Goal: Use online tool/utility: Utilize a website feature to perform a specific function

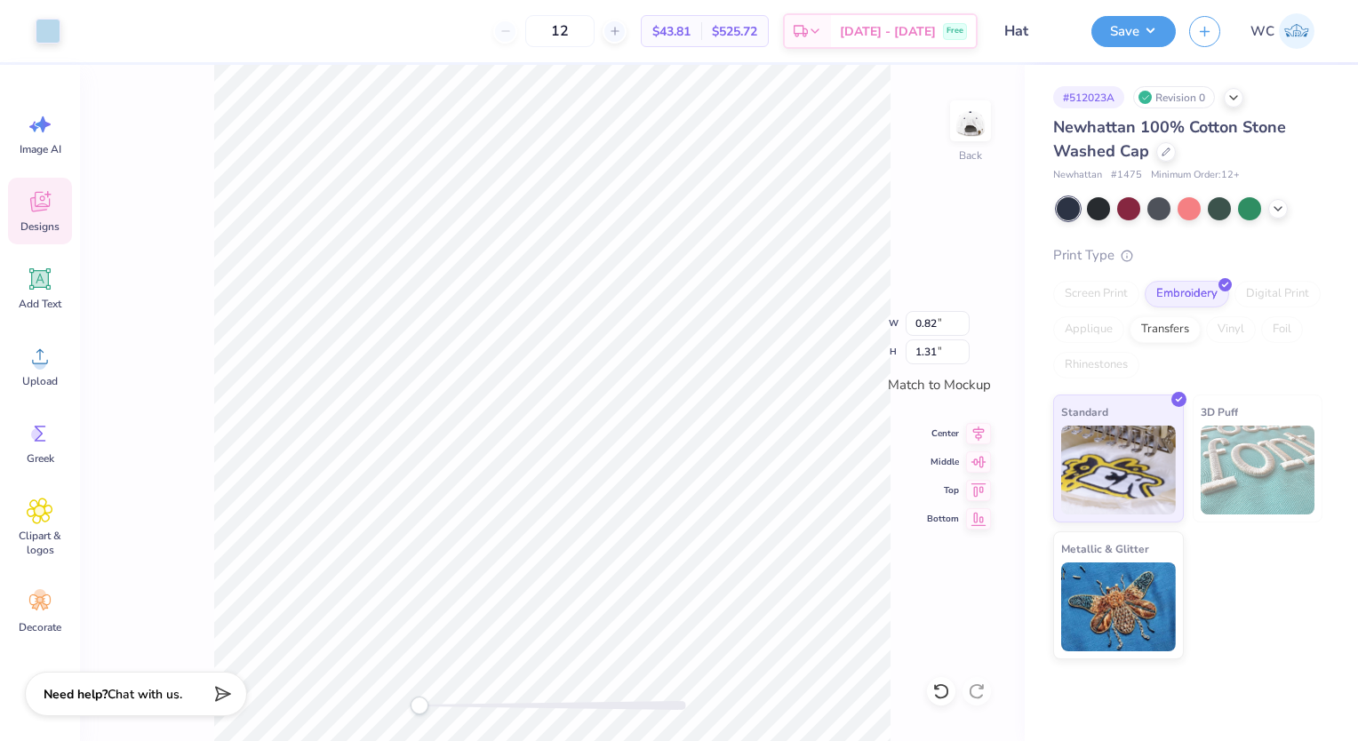
type input "0.76"
type input "1.26"
click at [24, 293] on div "Add Text" at bounding box center [40, 288] width 64 height 67
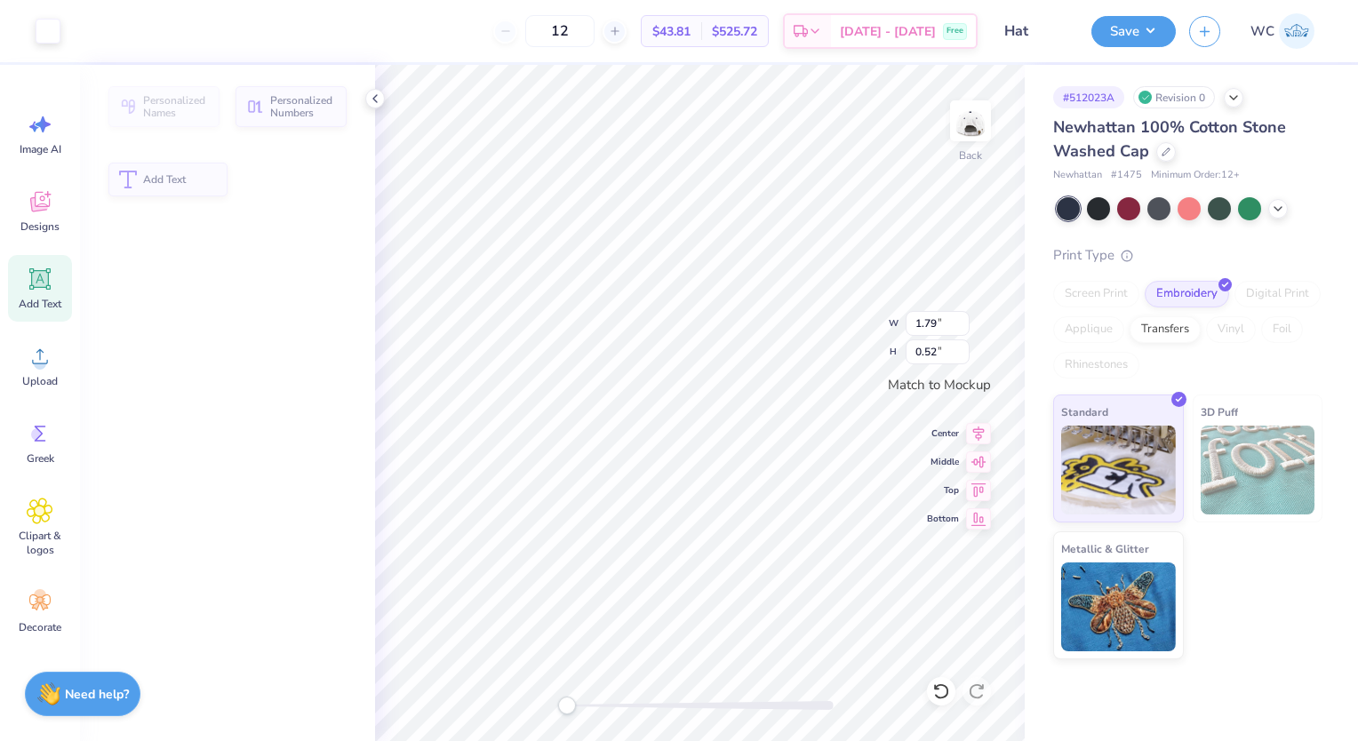
type input "1.79"
type input "0.52"
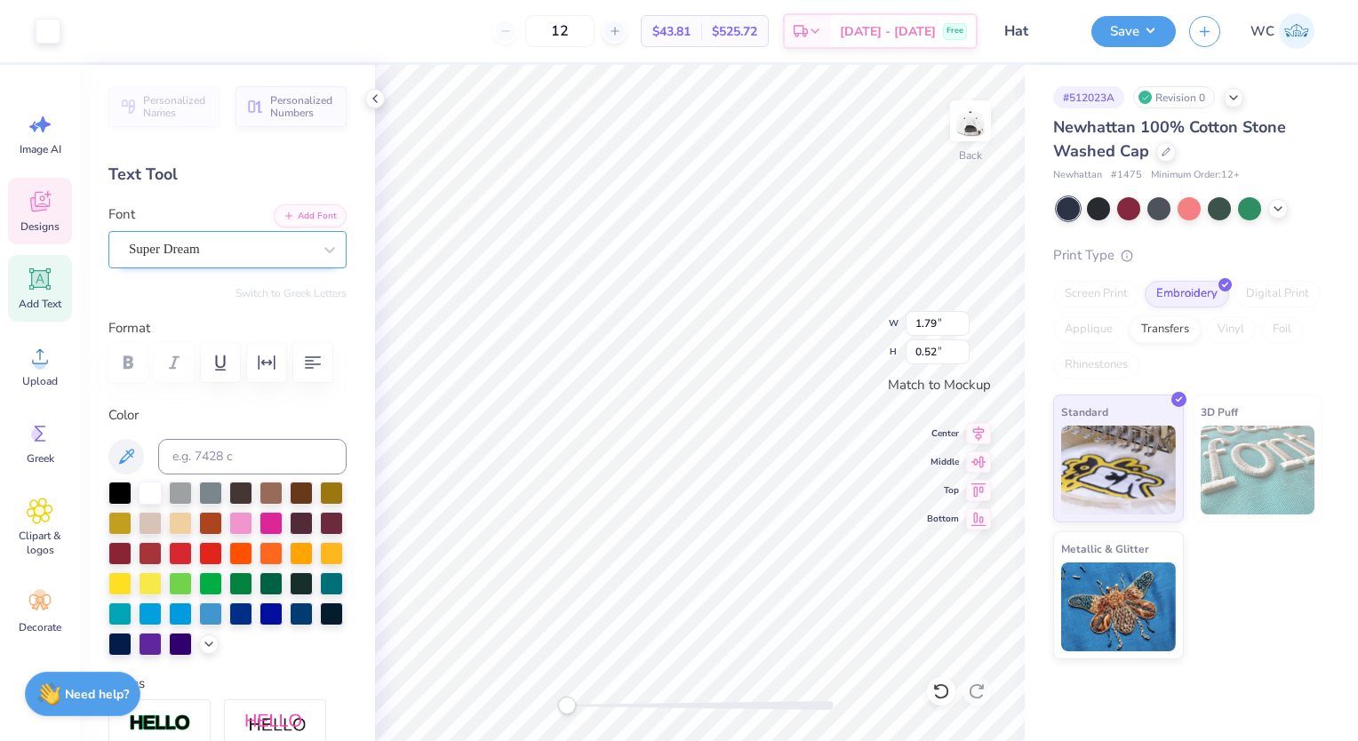
type input "0.68"
type input "1.24"
type input "1.79"
type input "0.52"
type input "1.03"
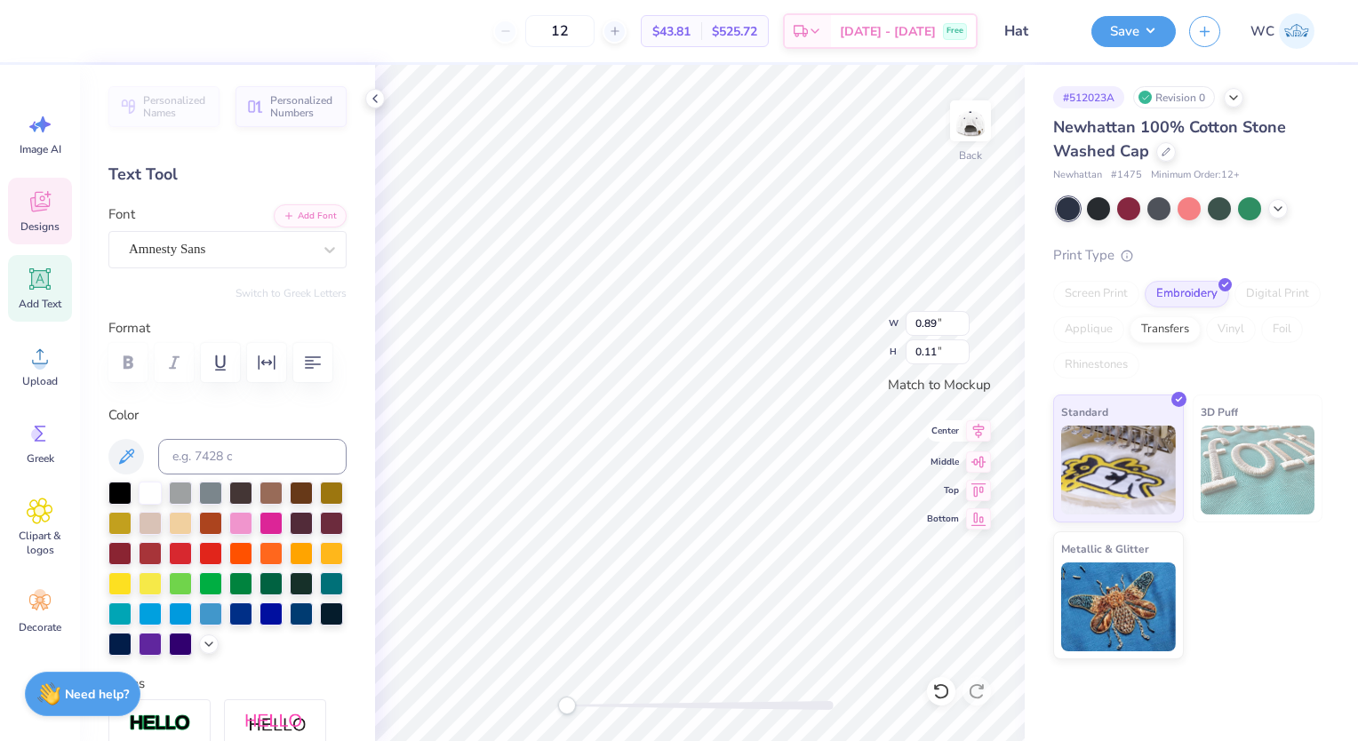
type input "0.21"
click at [977, 457] on icon at bounding box center [978, 459] width 25 height 21
click at [934, 696] on icon at bounding box center [941, 691] width 18 height 18
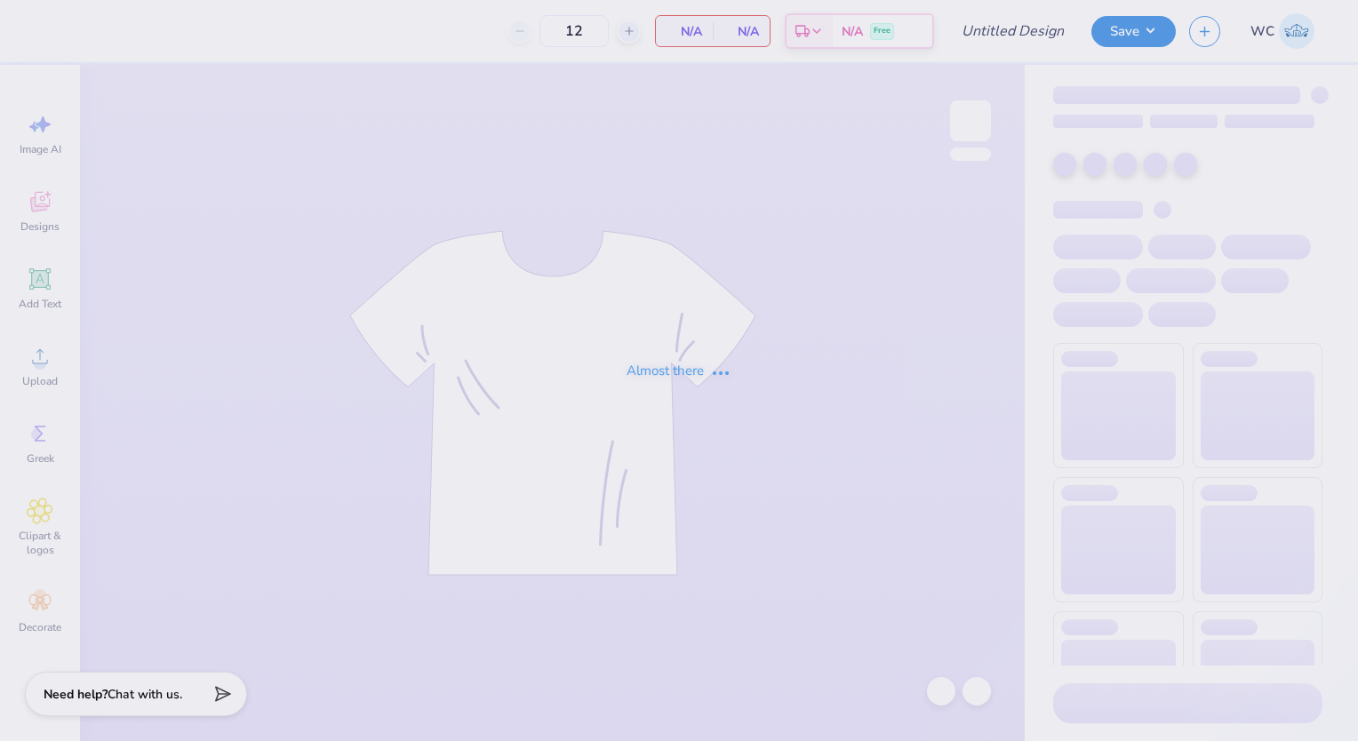
type input "Hat"
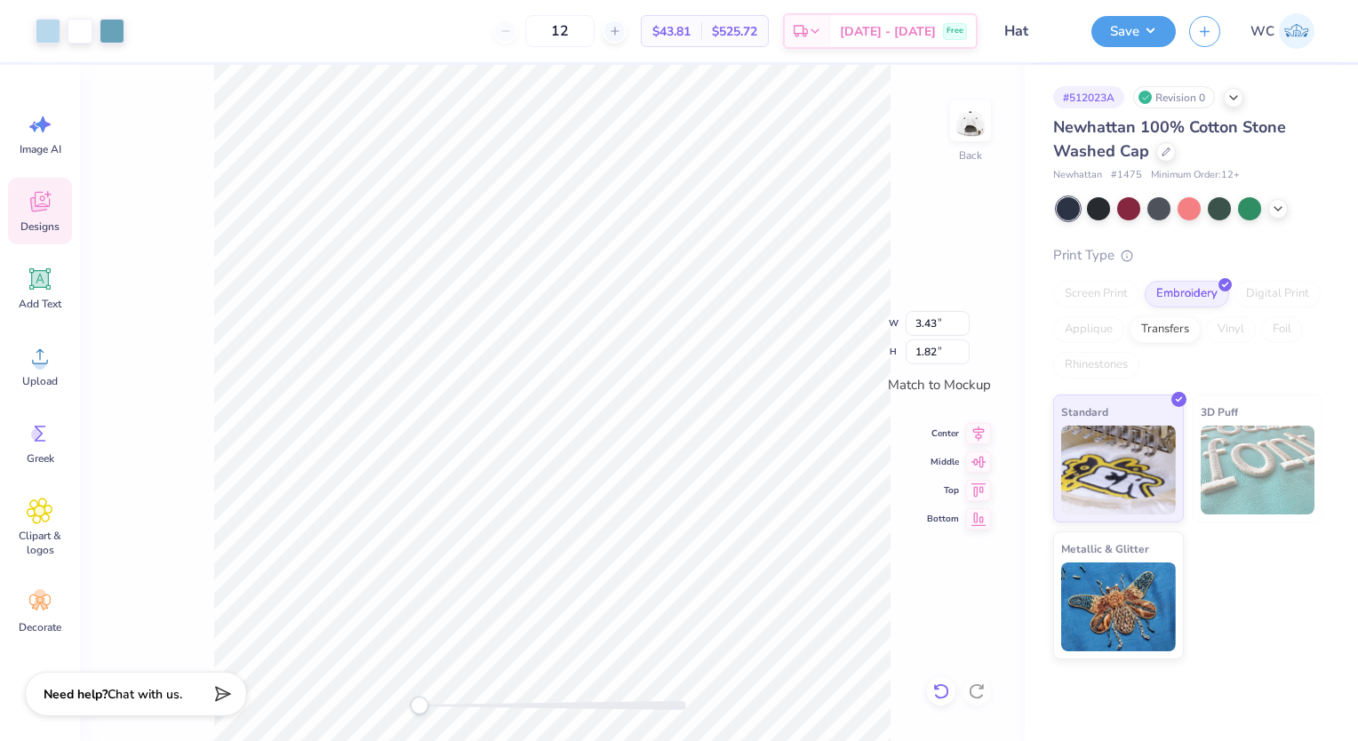
click at [932, 691] on icon at bounding box center [941, 691] width 18 height 18
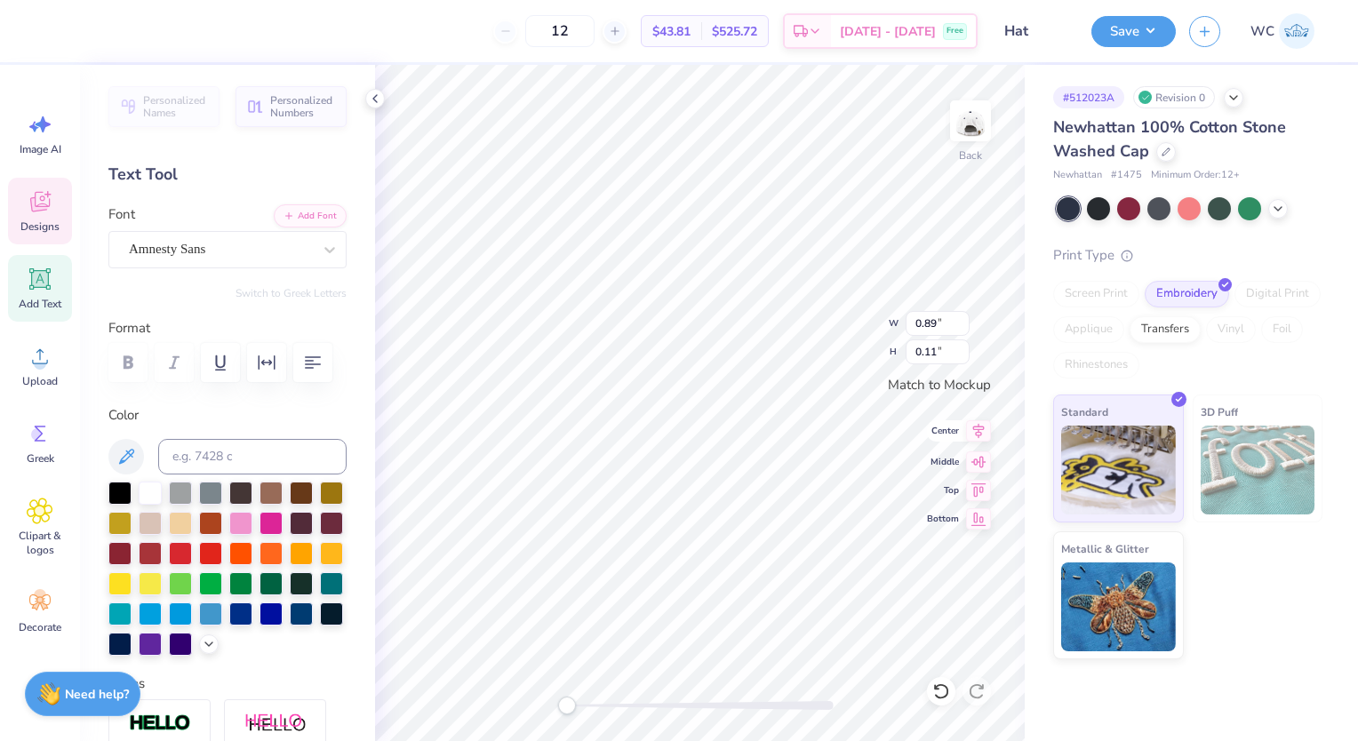
click at [977, 431] on icon at bounding box center [978, 430] width 25 height 21
click at [984, 435] on icon at bounding box center [978, 430] width 25 height 21
type textarea "s"
type input "1.03"
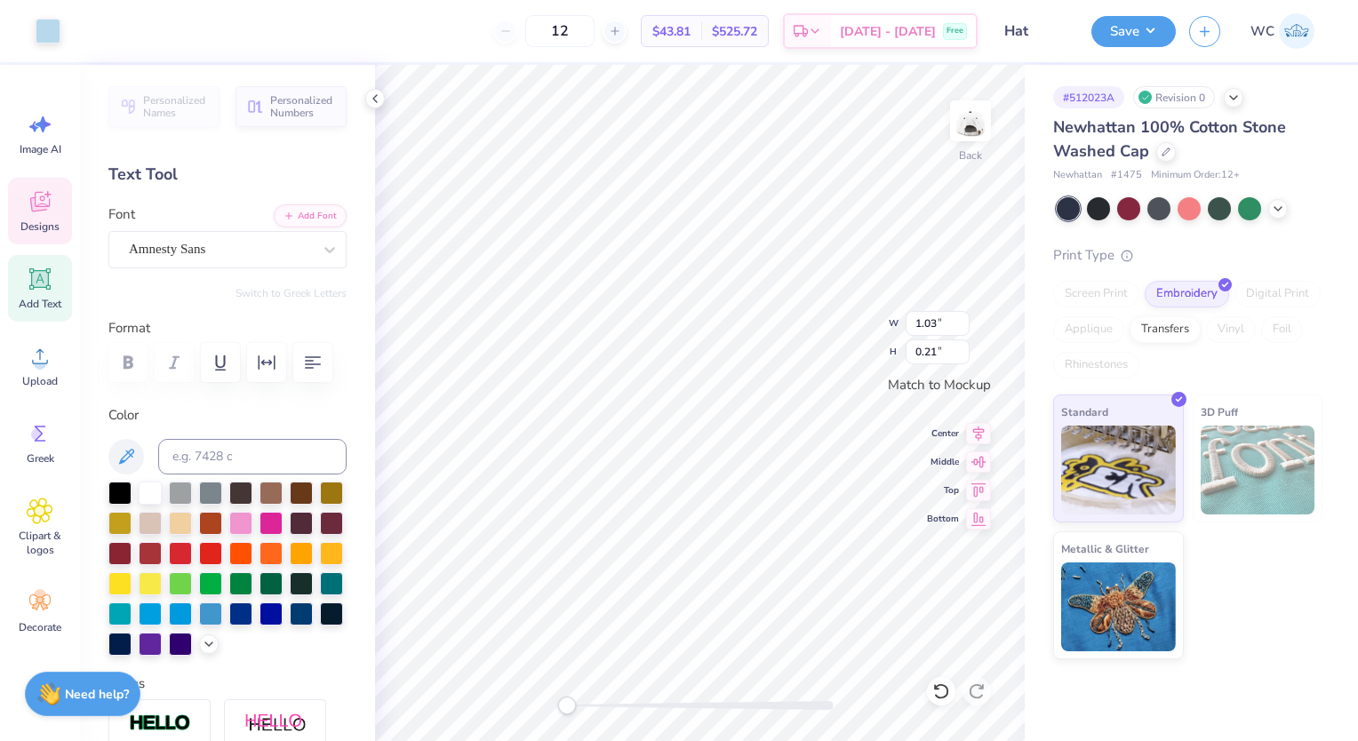
type input "0.21"
click at [371, 97] on icon at bounding box center [375, 99] width 14 height 14
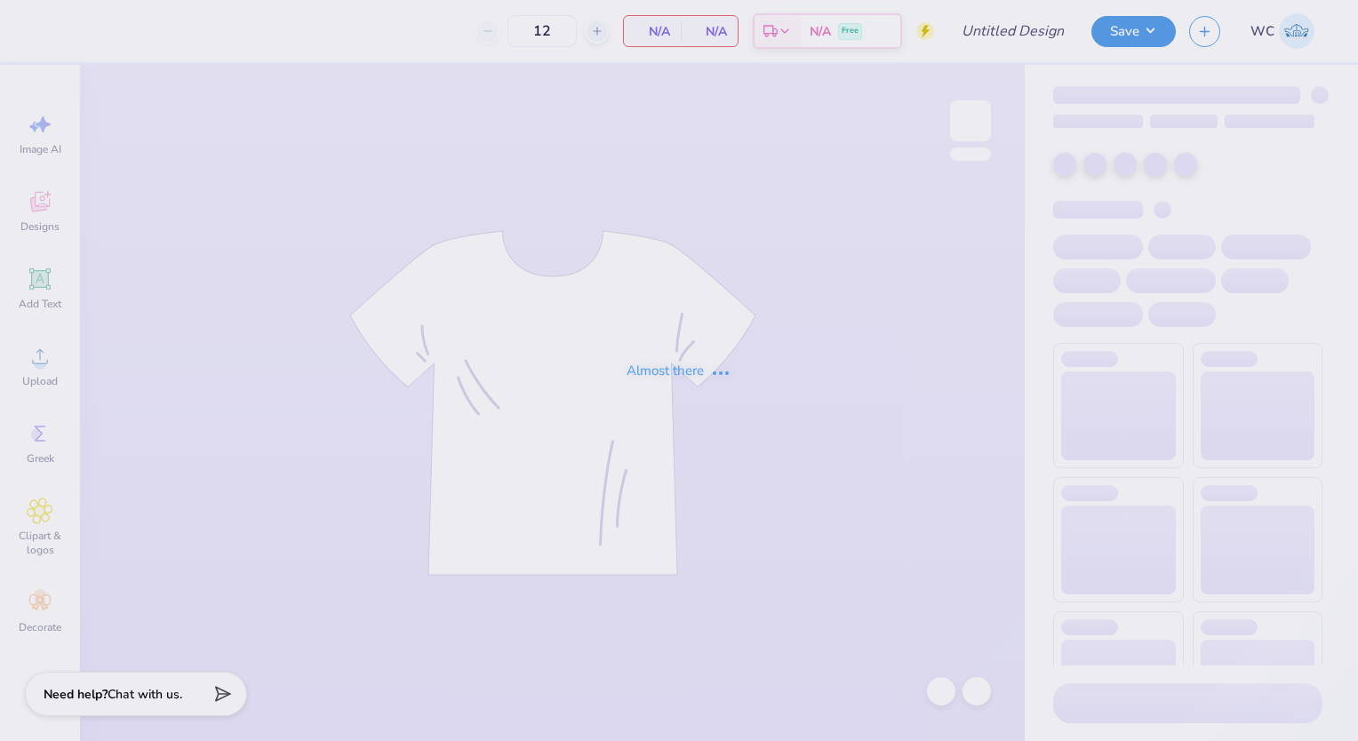
type input "Hat"
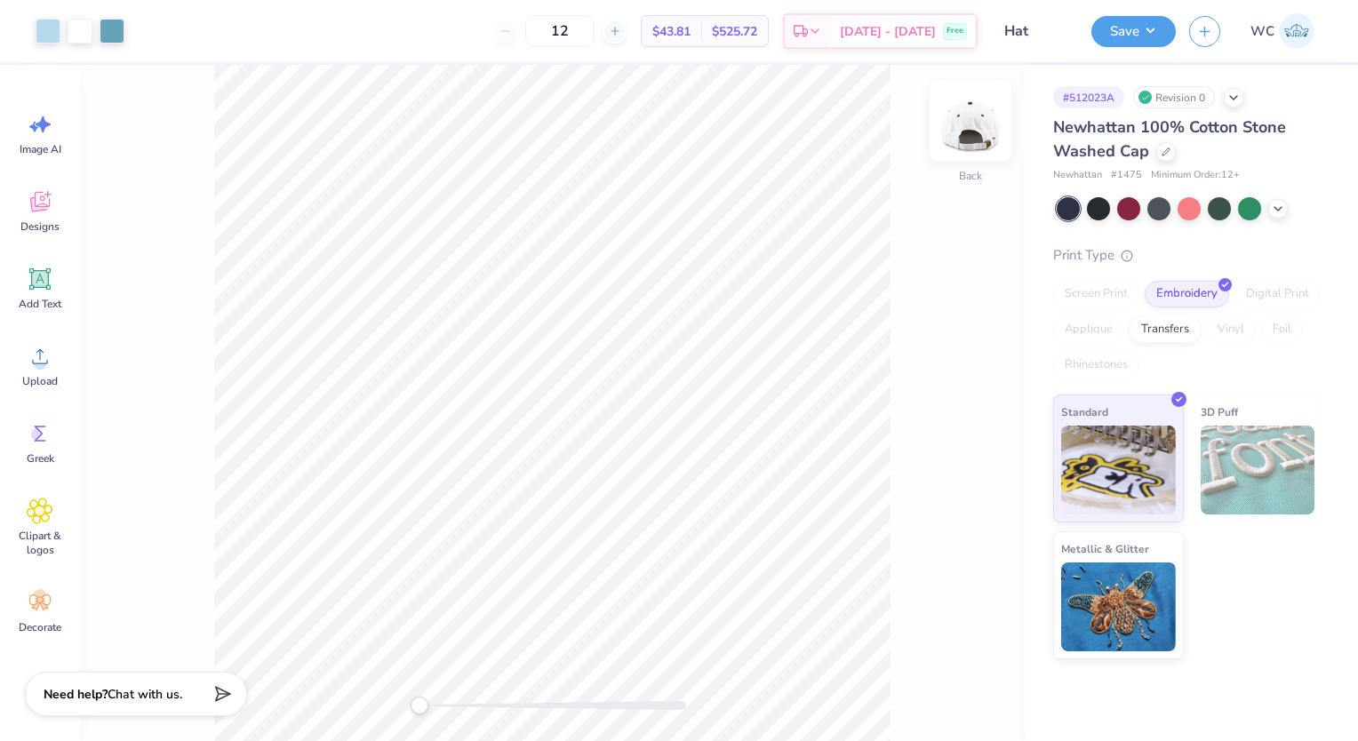
click at [960, 116] on img at bounding box center [970, 120] width 71 height 71
click at [960, 116] on img at bounding box center [970, 121] width 36 height 36
